Goal: Transaction & Acquisition: Purchase product/service

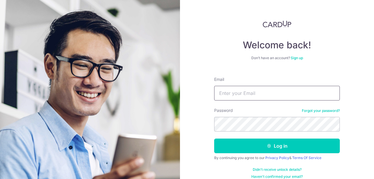
click at [265, 98] on input "Email" at bounding box center [277, 93] width 126 height 15
type input "[EMAIL_ADDRESS][DOMAIN_NAME]"
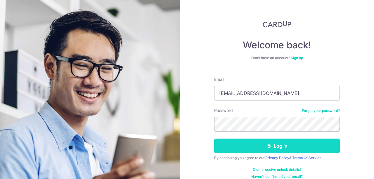
click at [265, 150] on button "Log in" at bounding box center [277, 145] width 126 height 15
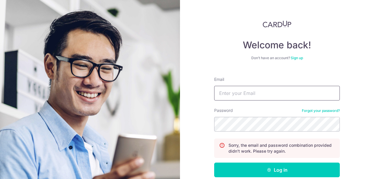
click at [272, 93] on input "Email" at bounding box center [277, 93] width 126 height 15
type input "[EMAIL_ADDRESS][DOMAIN_NAME]"
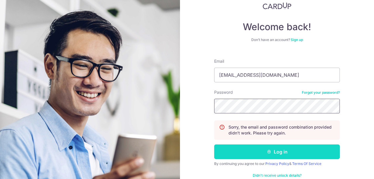
scroll to position [21, 0]
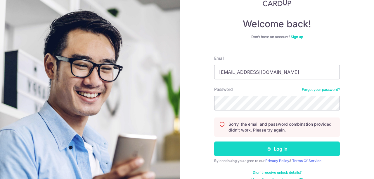
click at [246, 148] on button "Log in" at bounding box center [277, 148] width 126 height 15
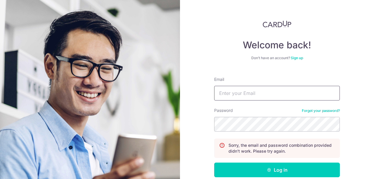
click at [259, 91] on input "Email" at bounding box center [277, 93] width 126 height 15
type input "[EMAIL_ADDRESS][DOMAIN_NAME]"
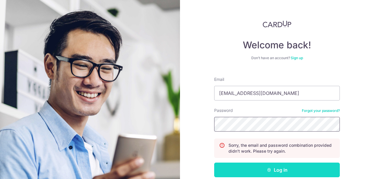
scroll to position [7, 0]
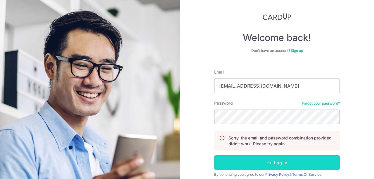
click at [261, 166] on button "Log in" at bounding box center [277, 162] width 126 height 15
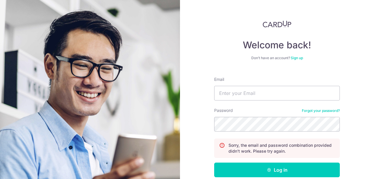
scroll to position [31, 0]
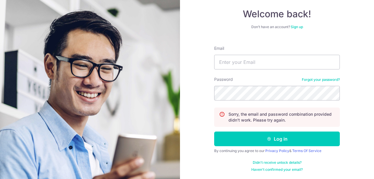
click at [317, 79] on link "Forgot your password?" at bounding box center [321, 79] width 38 height 5
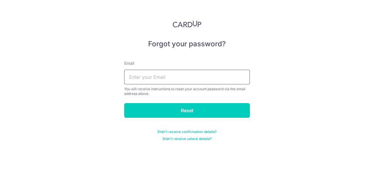
click at [178, 77] on input "text" at bounding box center [187, 77] width 126 height 15
type input "cumberbetches@gmail.com"
click at [165, 101] on form "Email cumberbetches@gmail.com You will receive instructions to reset your accou…" at bounding box center [187, 97] width 126 height 88
click at [165, 102] on form "Email cumberbetches@gmail.com You will receive instructions to reset your accou…" at bounding box center [187, 97] width 126 height 88
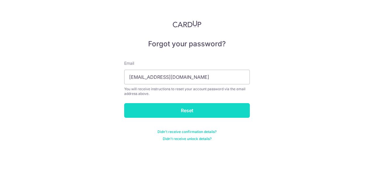
click at [165, 106] on input "Reset" at bounding box center [187, 110] width 126 height 15
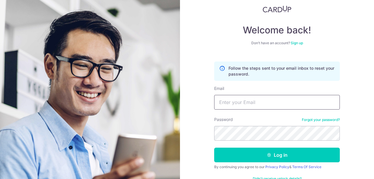
scroll to position [15, 0]
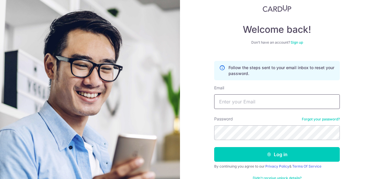
click at [233, 99] on input "Email" at bounding box center [277, 101] width 126 height 15
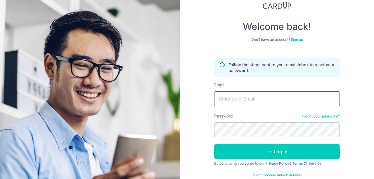
scroll to position [19, 0]
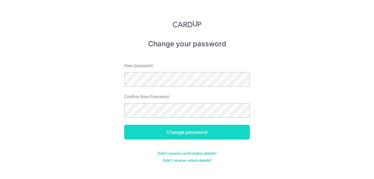
click at [196, 127] on input "Change password" at bounding box center [187, 132] width 126 height 15
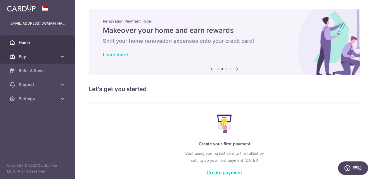
click at [54, 57] on span "Pay" at bounding box center [38, 57] width 39 height 6
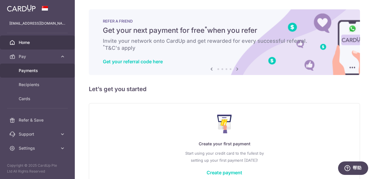
click at [36, 72] on span "Payments" at bounding box center [38, 71] width 39 height 6
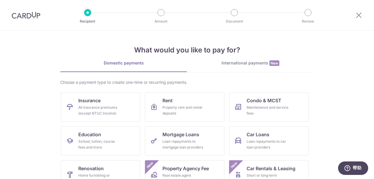
scroll to position [8, 0]
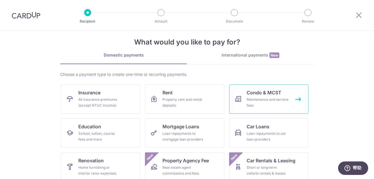
click at [276, 95] on span "Condo & MCST" at bounding box center [264, 92] width 35 height 7
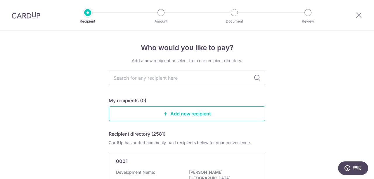
scroll to position [5, 0]
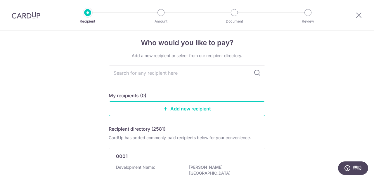
click at [155, 71] on input "text" at bounding box center [187, 72] width 157 height 15
type input "3551"
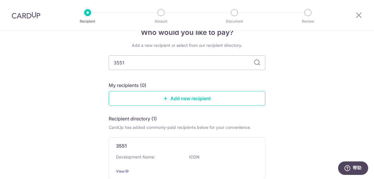
scroll to position [16, 0]
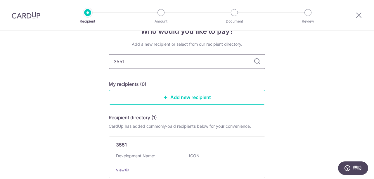
click at [251, 64] on input "3551" at bounding box center [187, 61] width 157 height 15
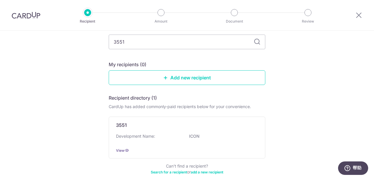
scroll to position [66, 0]
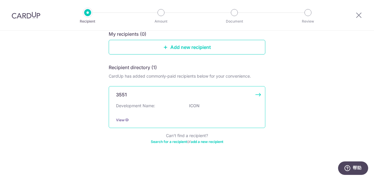
click at [186, 106] on div "Development Name: ICON" at bounding box center [187, 107] width 142 height 9
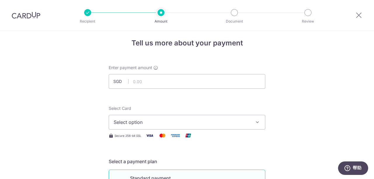
scroll to position [5, 0]
click at [191, 117] on button "Select option" at bounding box center [187, 121] width 157 height 15
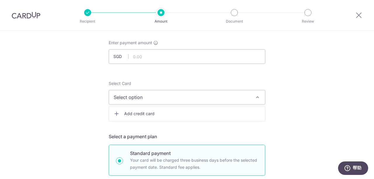
scroll to position [30, 0]
click at [189, 111] on span "Add credit card" at bounding box center [192, 113] width 136 height 6
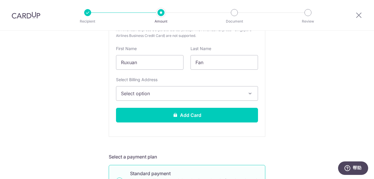
scroll to position [186, 0]
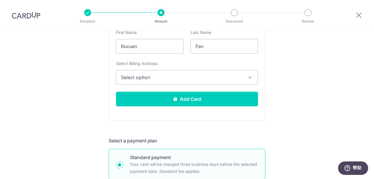
click at [178, 78] on span "Select option" at bounding box center [182, 77] width 122 height 7
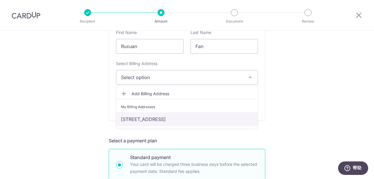
click at [168, 118] on link "[STREET_ADDRESS]" at bounding box center [187, 119] width 142 height 14
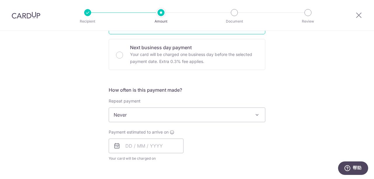
scroll to position [338, 0]
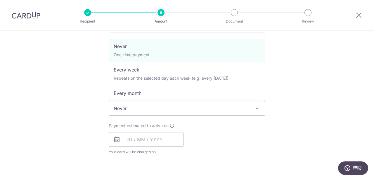
click at [172, 103] on span "Never" at bounding box center [187, 108] width 156 height 14
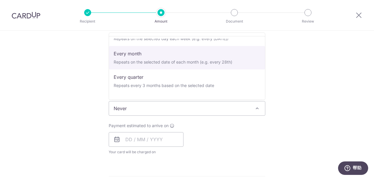
scroll to position [40, 0]
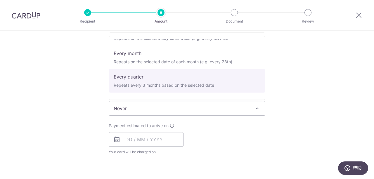
select select "4"
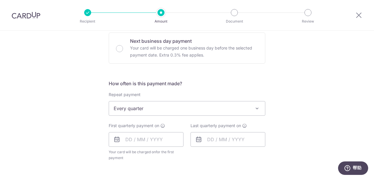
scroll to position [353, 0]
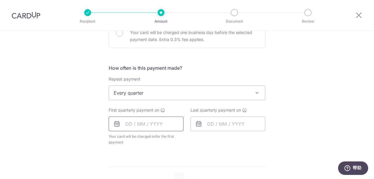
click at [139, 124] on input "text" at bounding box center [146, 123] width 75 height 15
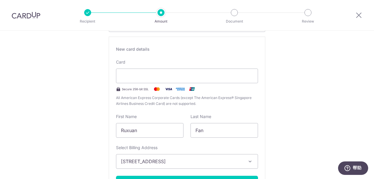
scroll to position [100, 0]
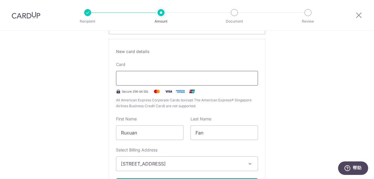
click at [185, 72] on div at bounding box center [187, 78] width 142 height 15
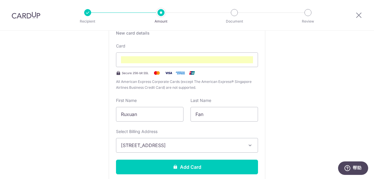
scroll to position [120, 0]
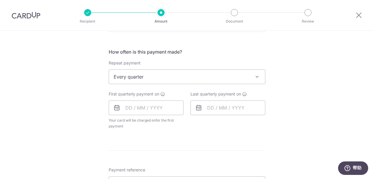
scroll to position [370, 0]
click at [204, 74] on span "Every quarter" at bounding box center [187, 76] width 156 height 14
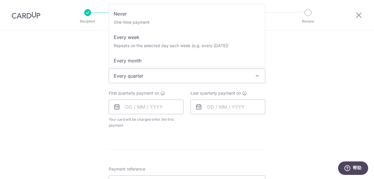
scroll to position [39, 0]
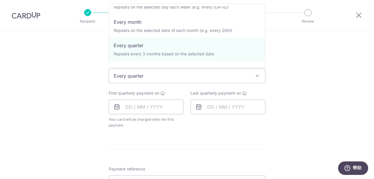
click at [200, 74] on span "Every quarter" at bounding box center [187, 76] width 156 height 14
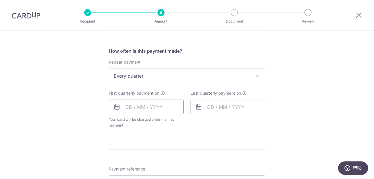
click at [154, 108] on input "text" at bounding box center [146, 106] width 75 height 15
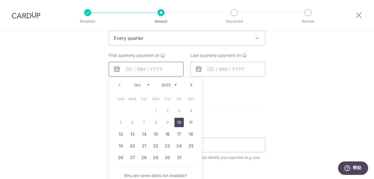
scroll to position [409, 0]
click at [133, 142] on link "20" at bounding box center [132, 144] width 9 height 9
type input "20/10/2025"
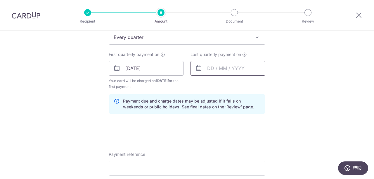
click at [233, 68] on input "text" at bounding box center [228, 68] width 75 height 15
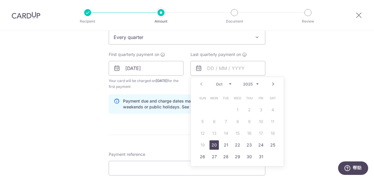
click at [273, 84] on link "Next" at bounding box center [273, 83] width 7 height 7
click at [228, 144] on link "20" at bounding box center [225, 144] width 9 height 9
type input "20/01/2026"
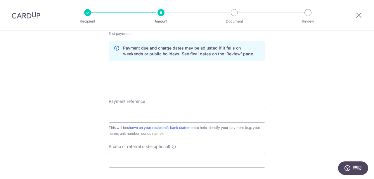
scroll to position [464, 0]
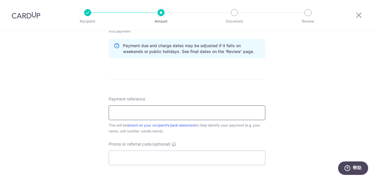
click at [227, 113] on input "Payment reference" at bounding box center [187, 112] width 157 height 15
type input "ICON 10-06"
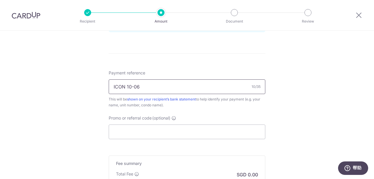
scroll to position [496, 0]
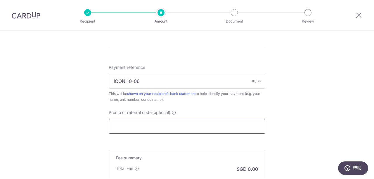
click at [173, 129] on input "Promo or referral code (optional)" at bounding box center [187, 126] width 157 height 15
paste input "REC185"
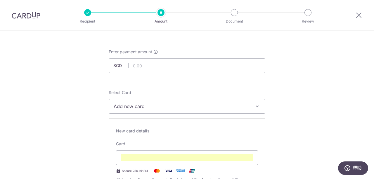
scroll to position [0, 0]
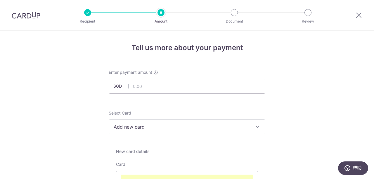
type input "REC185"
click at [173, 88] on input "text" at bounding box center [187, 86] width 157 height 15
type input "1,079.10"
click at [205, 125] on span "Add new card" at bounding box center [182, 126] width 136 height 7
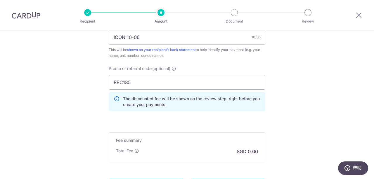
scroll to position [561, 0]
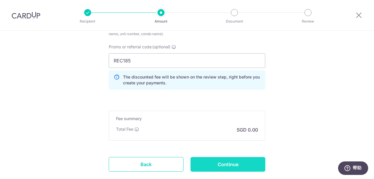
click at [225, 165] on input "Continue" at bounding box center [228, 164] width 75 height 15
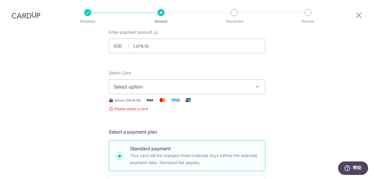
scroll to position [31, 0]
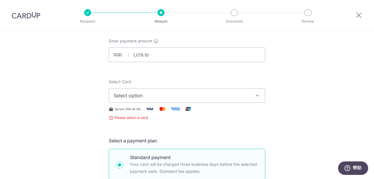
click at [226, 96] on span "Select option" at bounding box center [182, 95] width 136 height 7
click at [211, 111] on span "Add credit card" at bounding box center [192, 112] width 136 height 6
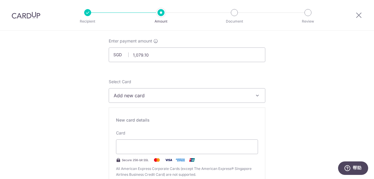
scroll to position [52, 0]
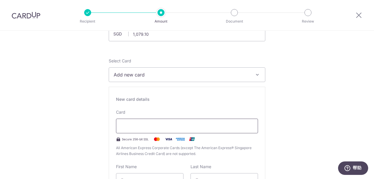
click at [166, 120] on div at bounding box center [187, 125] width 142 height 15
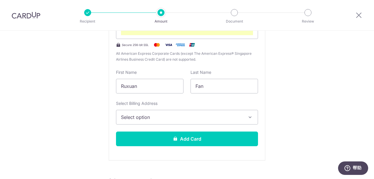
scroll to position [148, 0]
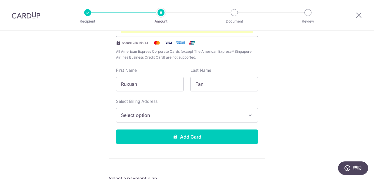
click at [173, 109] on button "Select option" at bounding box center [187, 115] width 142 height 15
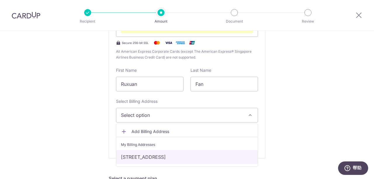
click at [157, 151] on link "[STREET_ADDRESS]" at bounding box center [187, 157] width 142 height 14
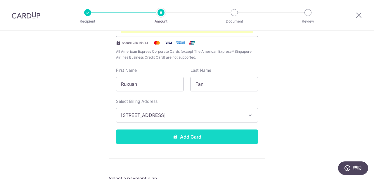
click at [170, 129] on button "Add Card" at bounding box center [187, 136] width 142 height 15
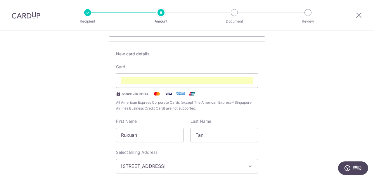
scroll to position [96, 0]
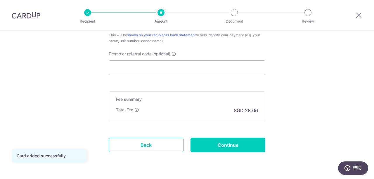
scroll to position [395, 0]
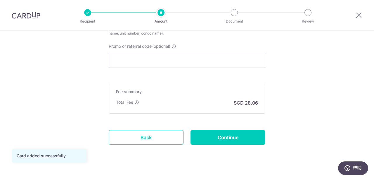
click at [203, 64] on input "Promo or referral code (optional)" at bounding box center [187, 60] width 157 height 15
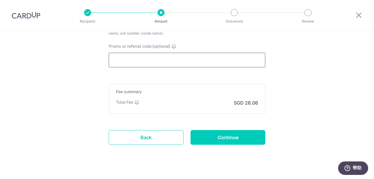
paste input "REC185"
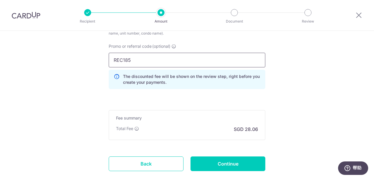
type input "REC185"
click at [220, 129] on div "Total Fee SGD 28.06" at bounding box center [187, 128] width 142 height 7
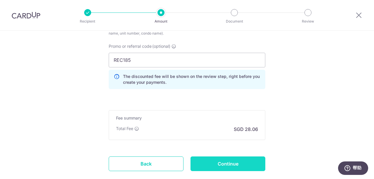
click at [219, 161] on input "Continue" at bounding box center [228, 163] width 75 height 15
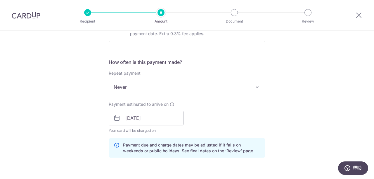
scroll to position [198, 0]
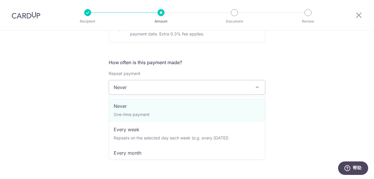
click at [205, 91] on span "Never" at bounding box center [187, 87] width 156 height 14
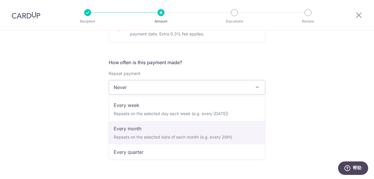
scroll to position [46, 0]
select select "4"
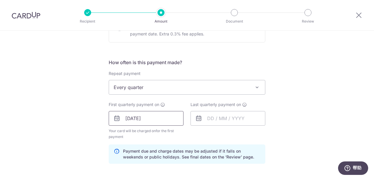
click at [156, 118] on input "[DATE]" at bounding box center [146, 118] width 75 height 15
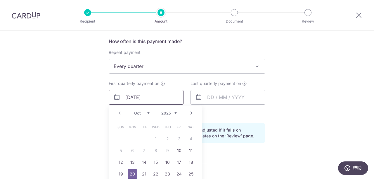
scroll to position [225, 0]
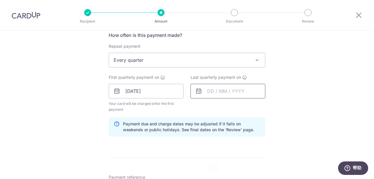
click at [215, 92] on input "text" at bounding box center [228, 91] width 75 height 15
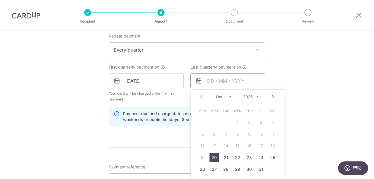
scroll to position [244, 0]
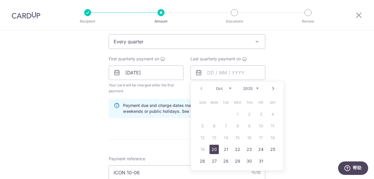
click at [276, 87] on link "Next" at bounding box center [273, 88] width 7 height 7
click at [223, 151] on link "20" at bounding box center [225, 148] width 9 height 9
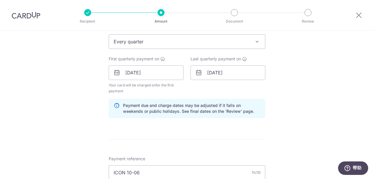
click at [244, 134] on form "Enter payment amount SGD 1,079.10 1079.10 Select Card **** 1923 Add credit card…" at bounding box center [187, 88] width 157 height 527
click at [235, 69] on input "[DATE]" at bounding box center [228, 72] width 75 height 15
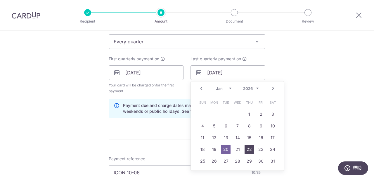
click at [249, 148] on link "22" at bounding box center [249, 148] width 9 height 9
type input "22/01/2026"
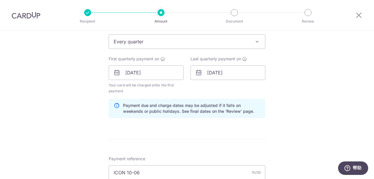
click at [297, 98] on div "Tell us more about your payment Enter payment amount SGD 1,079.10 1079.10 Selec…" at bounding box center [187, 83] width 374 height 593
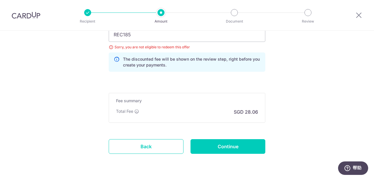
scroll to position [429, 0]
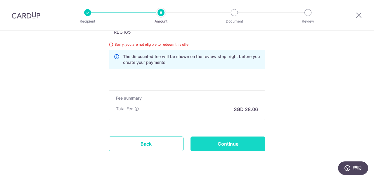
click at [211, 138] on input "Continue" at bounding box center [228, 143] width 75 height 15
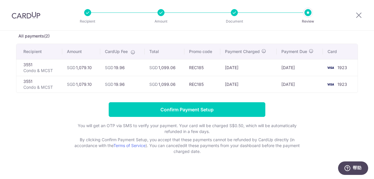
scroll to position [27, 0]
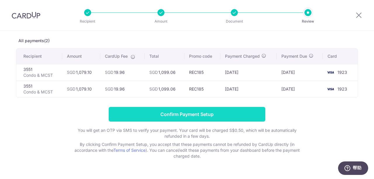
click at [195, 115] on input "Confirm Payment Setup" at bounding box center [187, 114] width 157 height 15
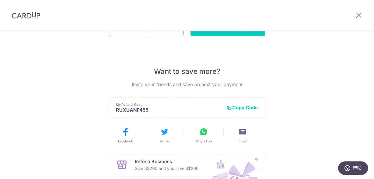
scroll to position [74, 0]
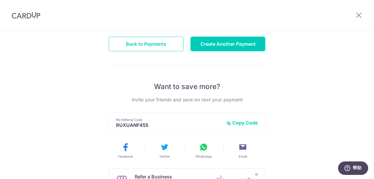
click at [240, 124] on button "Copy Code" at bounding box center [243, 123] width 32 height 6
